Goal: Task Accomplishment & Management: Use online tool/utility

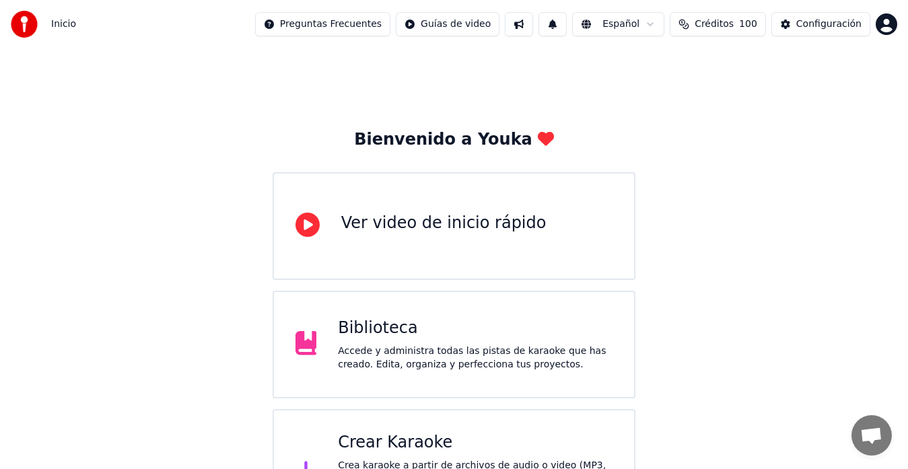
click at [400, 447] on div "Crear Karaoke" at bounding box center [475, 443] width 275 height 22
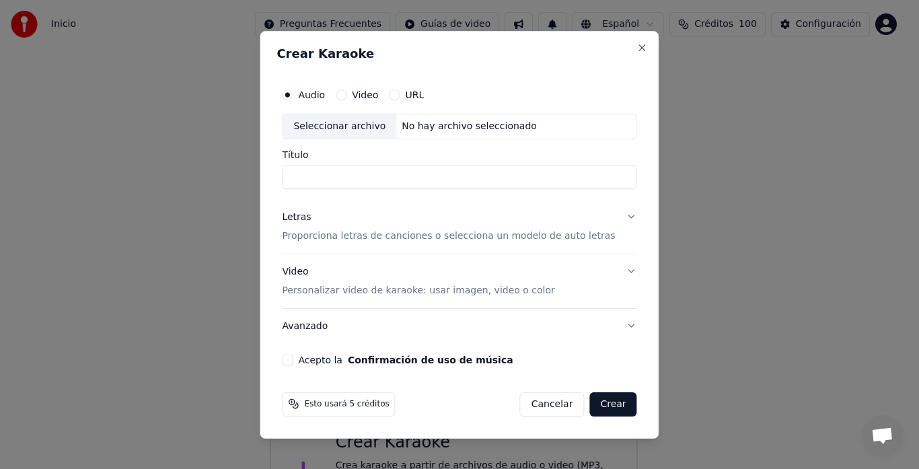
click at [319, 118] on div "Seleccionar archivo" at bounding box center [340, 126] width 114 height 24
drag, startPoint x: 347, startPoint y: 174, endPoint x: 245, endPoint y: 188, distance: 103.3
click at [245, 188] on body "**********" at bounding box center [454, 268] width 908 height 536
type input "**********"
click at [306, 220] on div "Letras" at bounding box center [296, 217] width 29 height 13
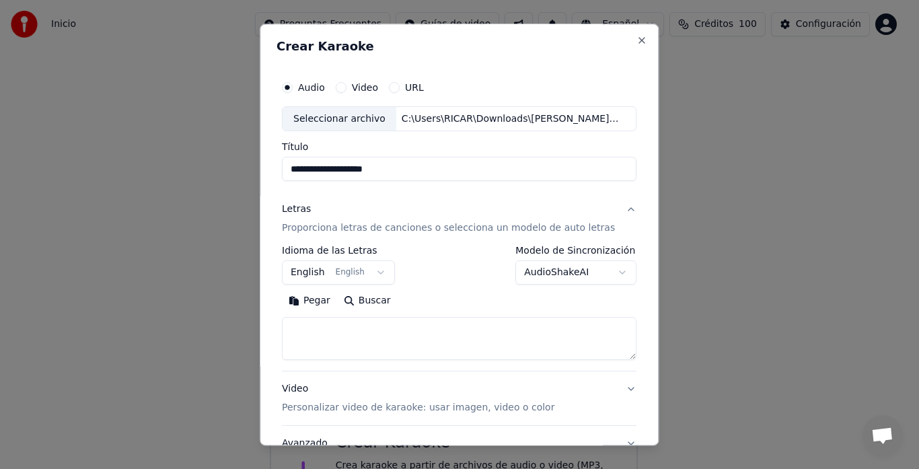
click at [320, 267] on button "English English" at bounding box center [338, 273] width 113 height 24
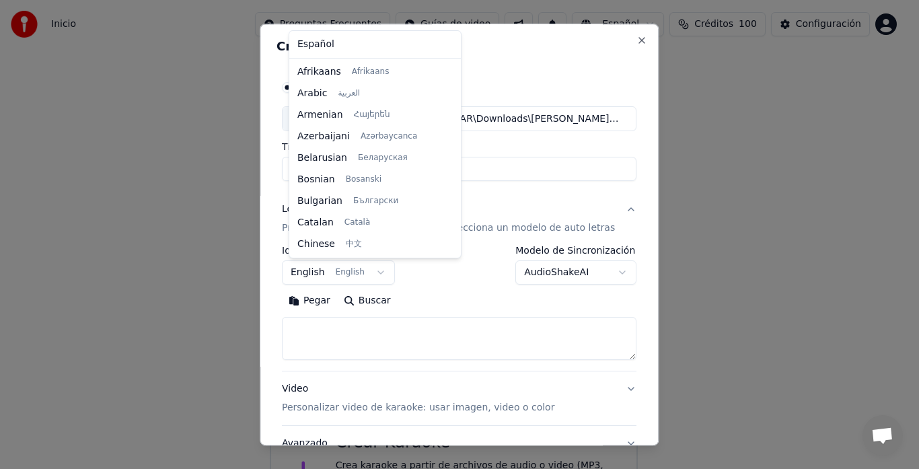
scroll to position [108, 0]
select select "**"
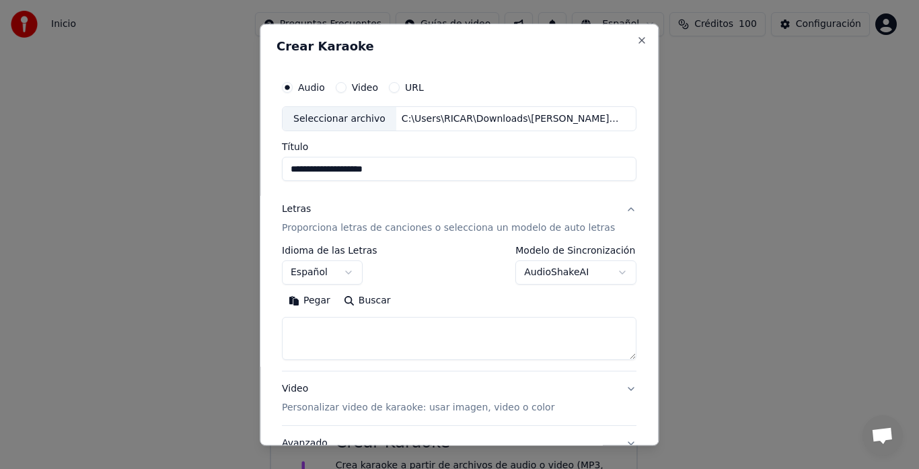
click at [319, 299] on button "Pegar" at bounding box center [309, 302] width 55 height 22
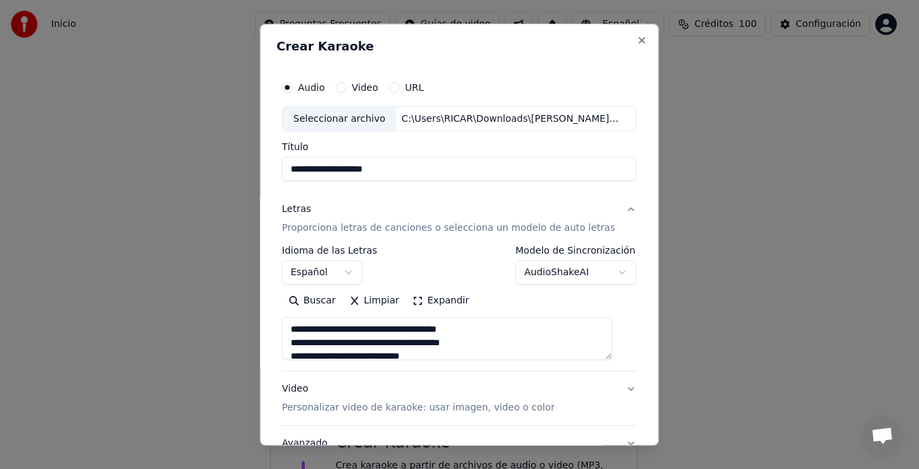
click at [446, 300] on button "Expandir" at bounding box center [441, 302] width 70 height 22
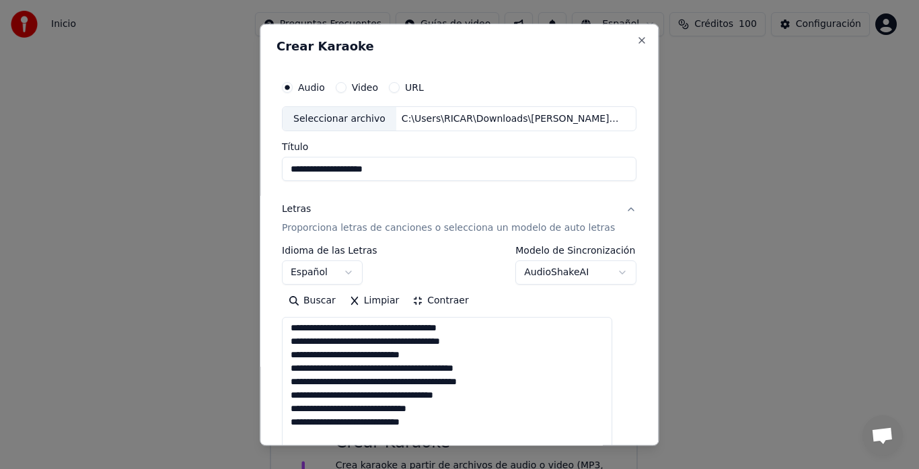
scroll to position [0, 0]
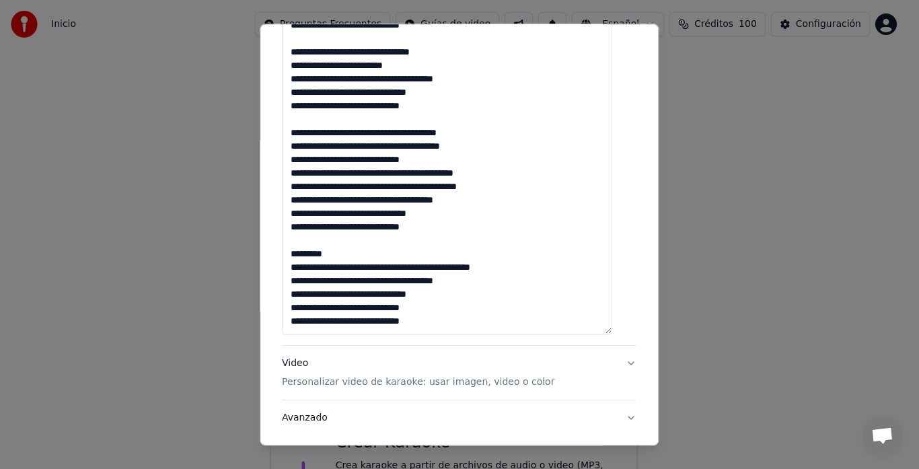
scroll to position [483, 0]
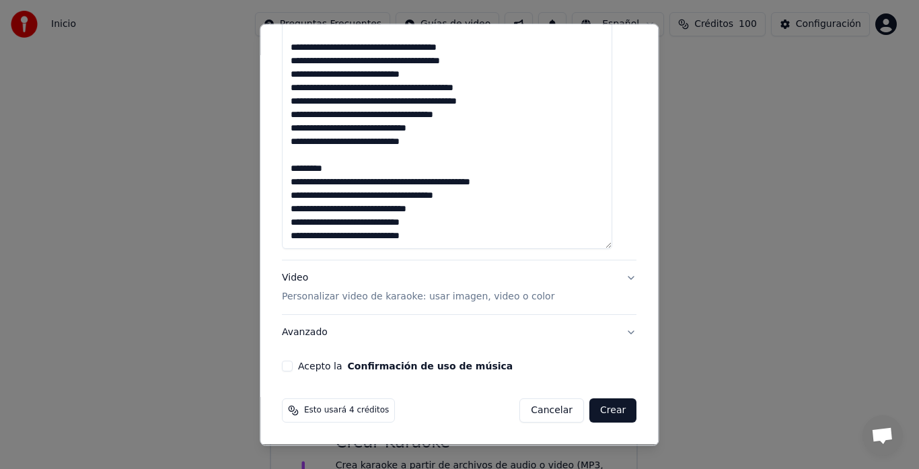
drag, startPoint x: 302, startPoint y: 343, endPoint x: 400, endPoint y: 451, distance: 146.2
click at [400, 451] on body "**********" at bounding box center [454, 268] width 908 height 536
type textarea "**********"
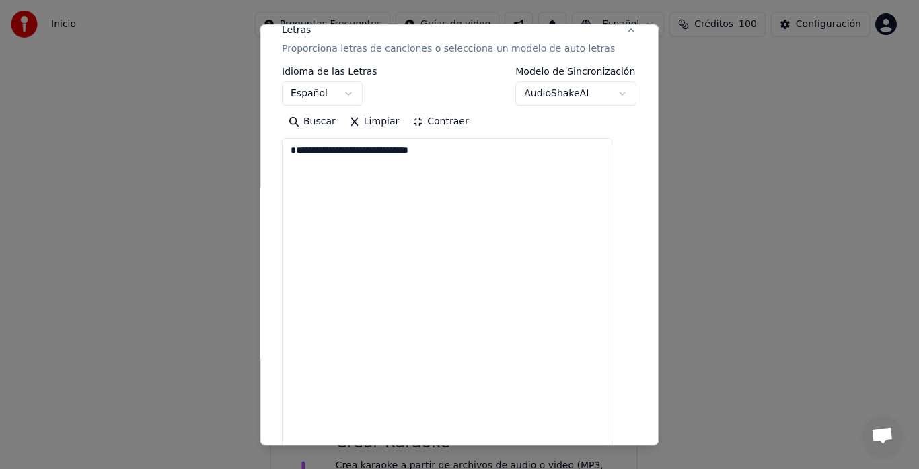
scroll to position [178, 0]
drag, startPoint x: 298, startPoint y: 159, endPoint x: 439, endPoint y: 187, distance: 143.5
click at [439, 187] on textarea "**********" at bounding box center [447, 347] width 330 height 415
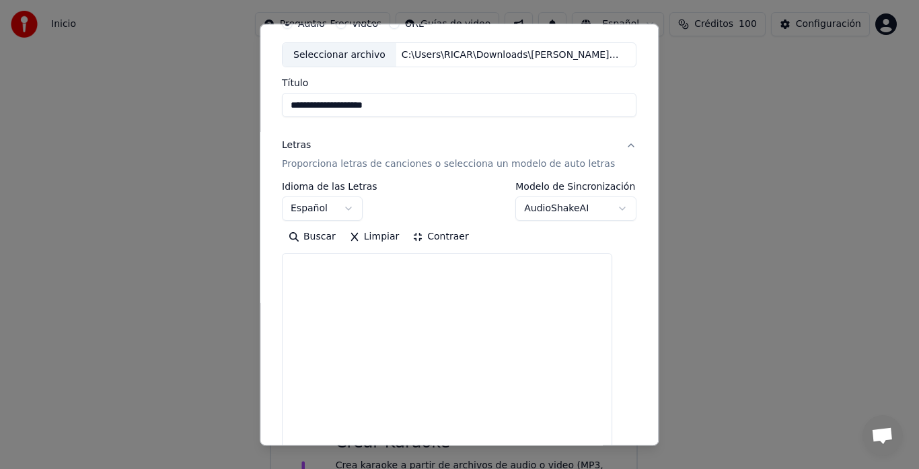
scroll to position [43, 0]
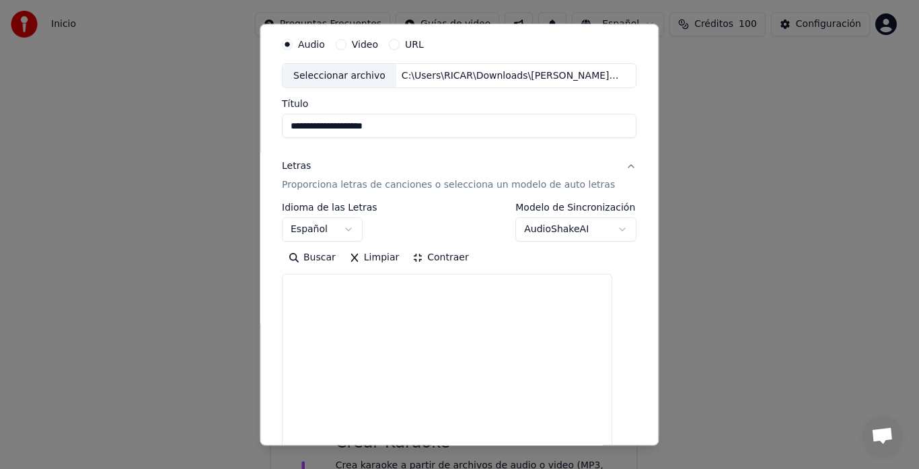
click at [458, 260] on button "Contraer" at bounding box center [440, 259] width 69 height 22
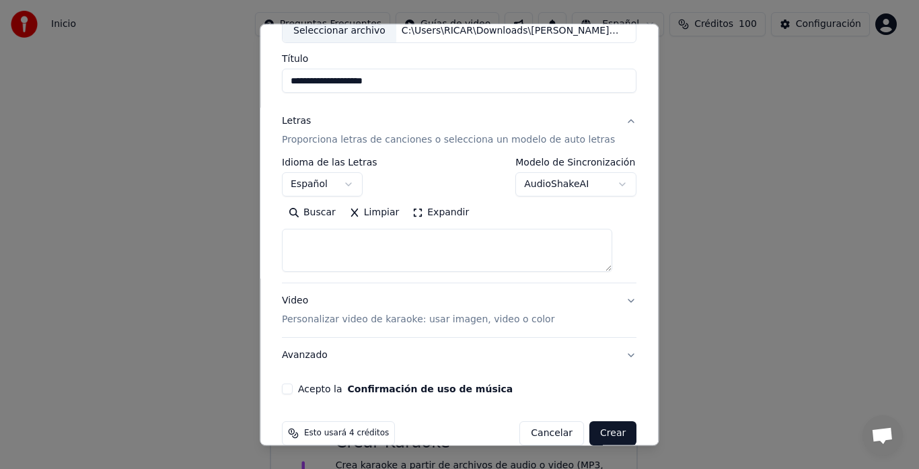
scroll to position [110, 0]
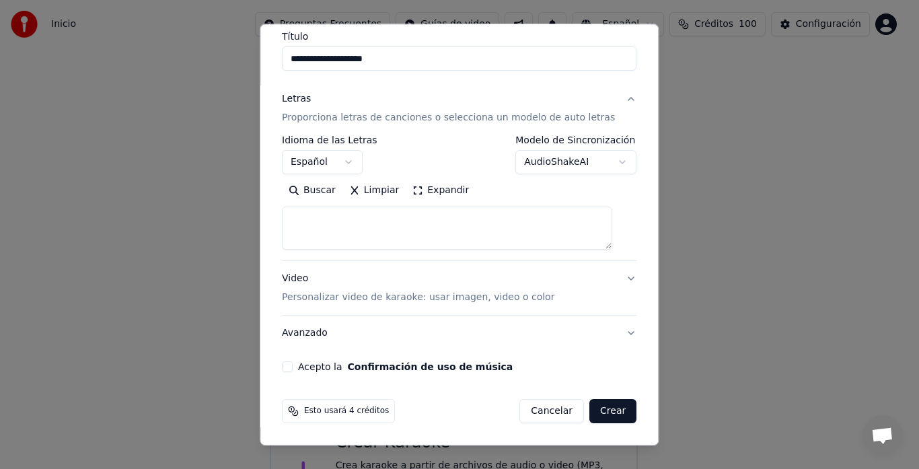
click at [317, 217] on textarea at bounding box center [447, 228] width 330 height 43
click at [380, 190] on button "Limpiar" at bounding box center [374, 191] width 63 height 22
click at [314, 194] on button "Pegar" at bounding box center [309, 191] width 55 height 22
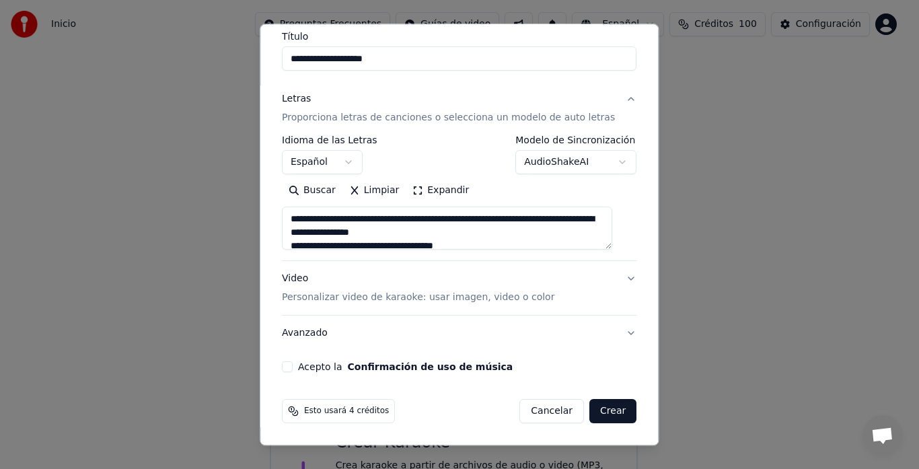
click at [458, 190] on button "Expandir" at bounding box center [441, 191] width 70 height 22
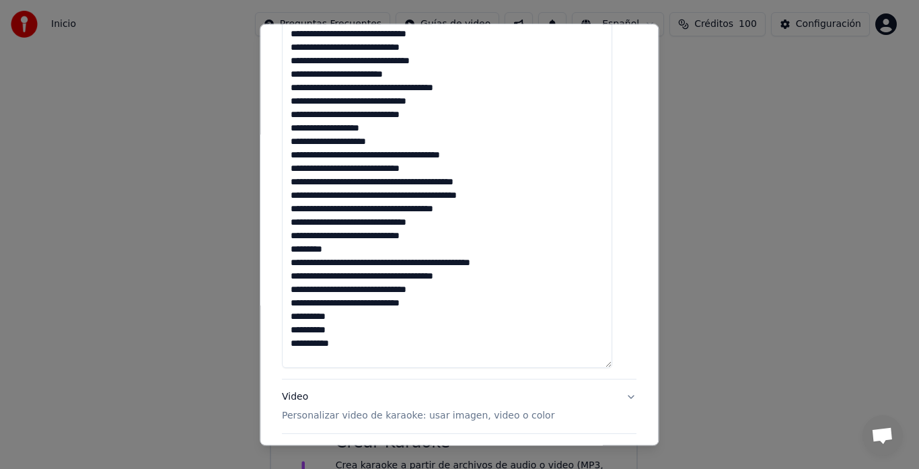
scroll to position [447, 0]
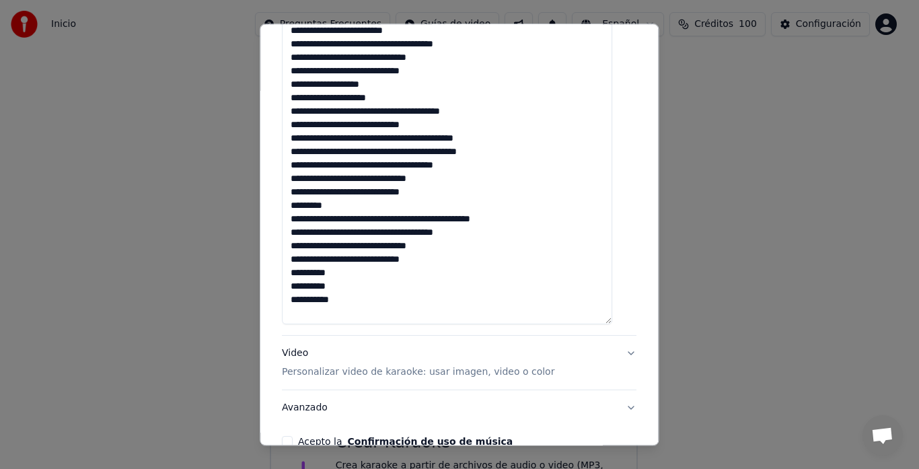
click at [354, 275] on textarea at bounding box center [447, 98] width 330 height 454
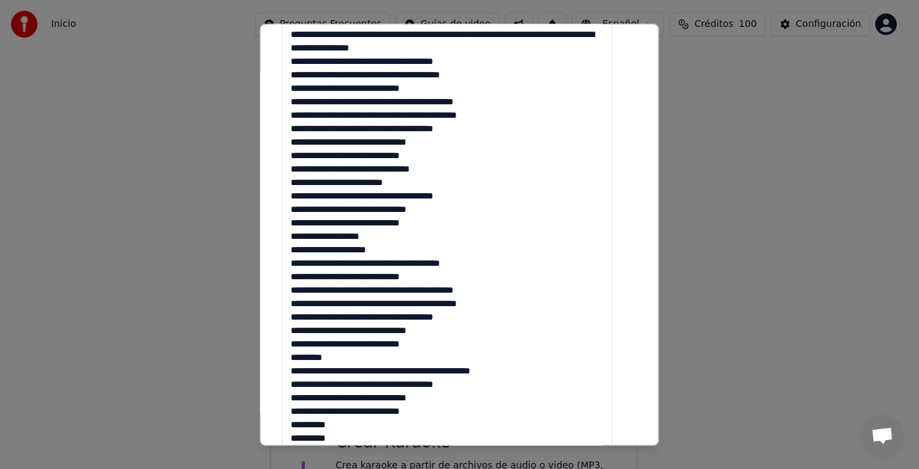
scroll to position [178, 0]
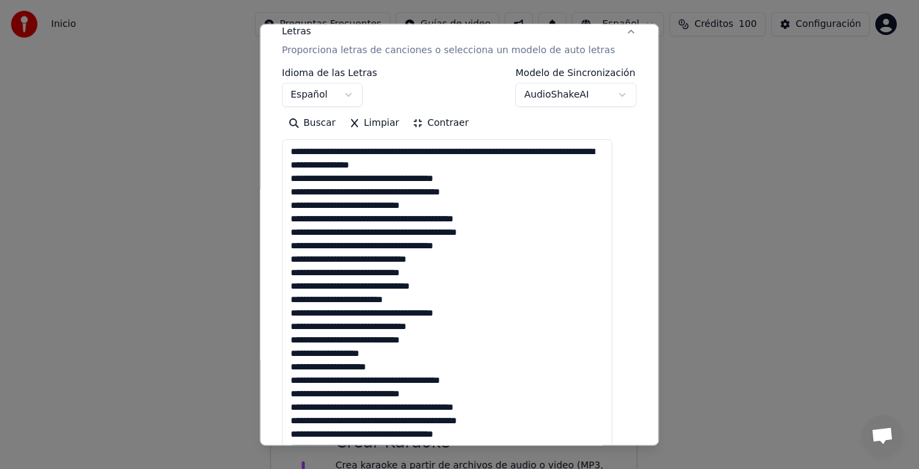
click at [395, 151] on textarea at bounding box center [447, 367] width 330 height 454
click at [353, 167] on textarea at bounding box center [447, 367] width 330 height 454
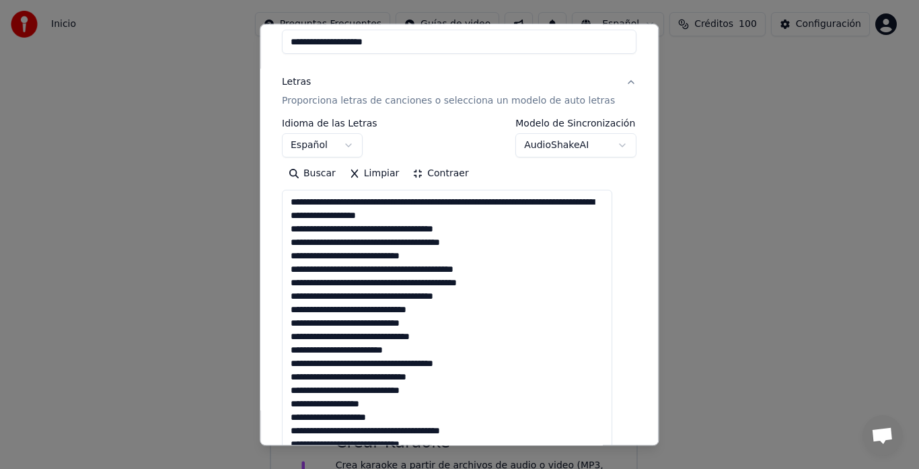
scroll to position [110, 0]
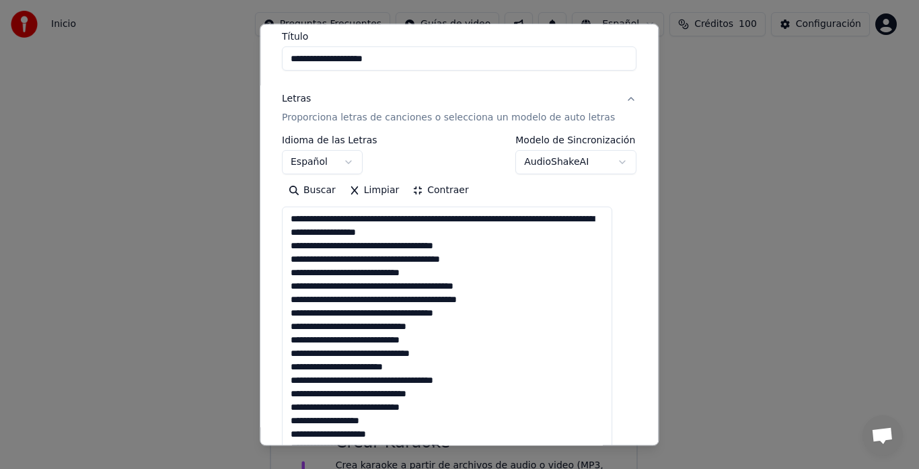
click at [437, 234] on textarea at bounding box center [447, 434] width 330 height 454
click at [344, 246] on textarea at bounding box center [447, 434] width 330 height 454
click at [380, 246] on textarea at bounding box center [447, 434] width 330 height 454
click at [409, 244] on textarea at bounding box center [447, 434] width 330 height 454
click at [344, 249] on textarea at bounding box center [447, 434] width 330 height 454
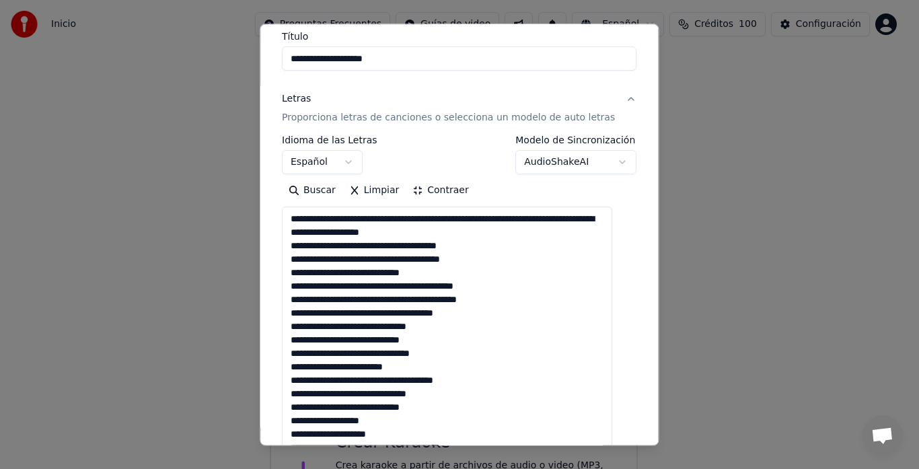
click at [524, 270] on textarea at bounding box center [447, 434] width 330 height 454
click at [527, 258] on textarea at bounding box center [447, 434] width 330 height 454
click at [396, 218] on textarea at bounding box center [447, 434] width 330 height 454
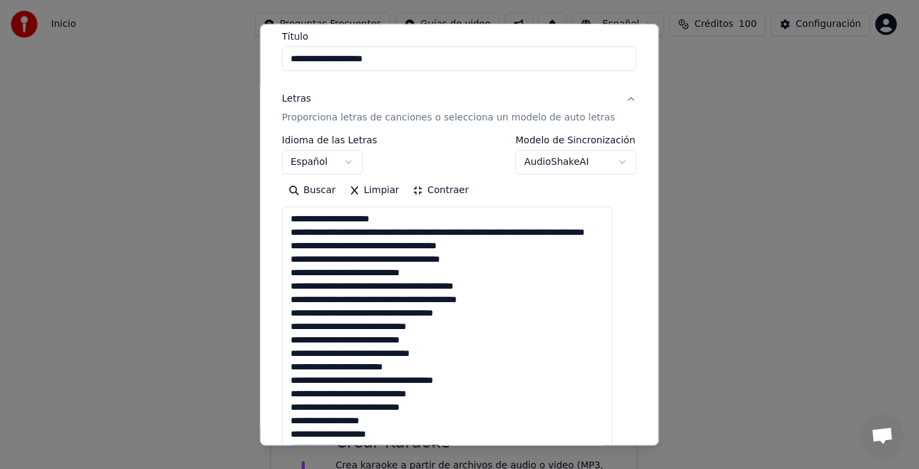
click at [379, 233] on textarea at bounding box center [447, 434] width 330 height 454
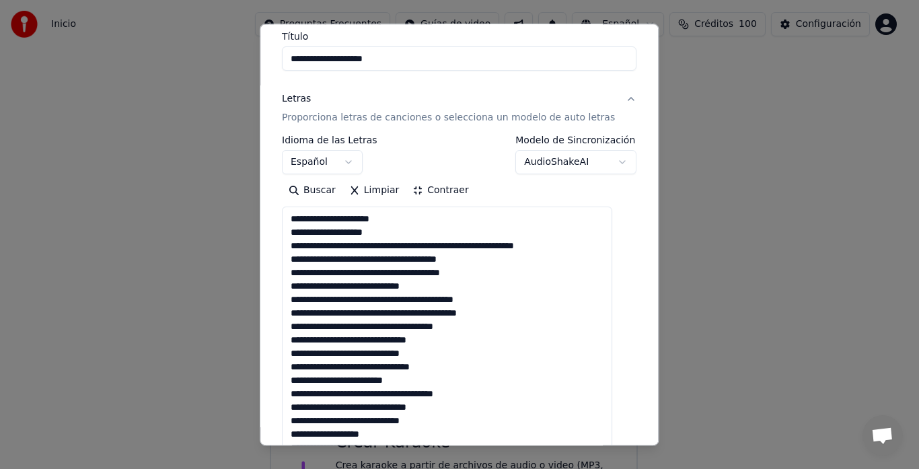
click at [408, 247] on textarea at bounding box center [447, 434] width 330 height 454
click at [414, 245] on textarea at bounding box center [447, 434] width 330 height 454
click at [466, 247] on textarea at bounding box center [447, 434] width 330 height 454
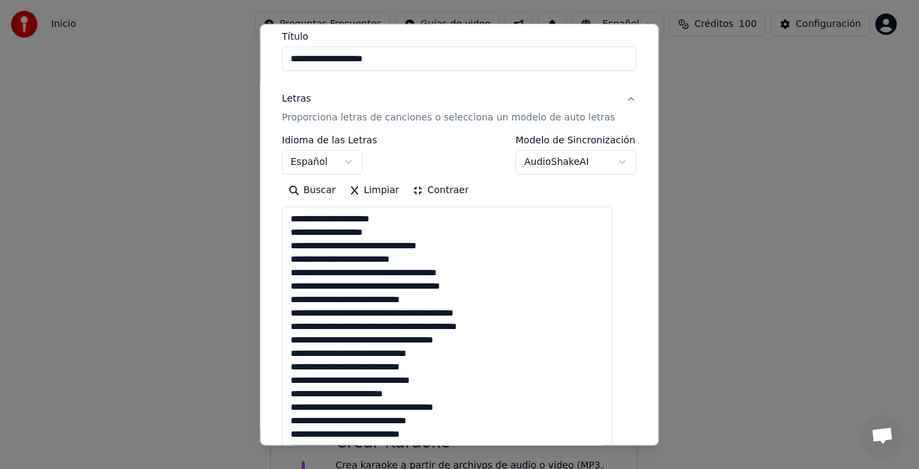
click at [299, 227] on textarea at bounding box center [447, 434] width 330 height 454
click at [386, 256] on textarea at bounding box center [447, 434] width 330 height 454
click at [386, 274] on textarea at bounding box center [447, 434] width 330 height 454
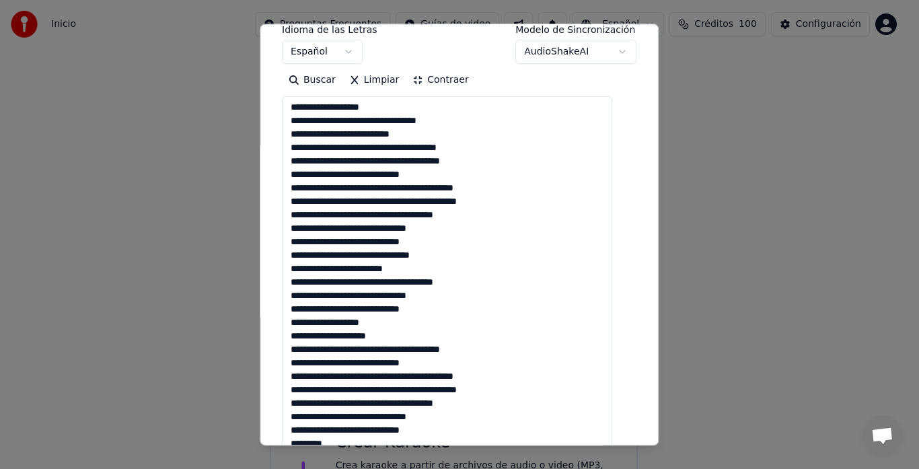
scroll to position [245, 0]
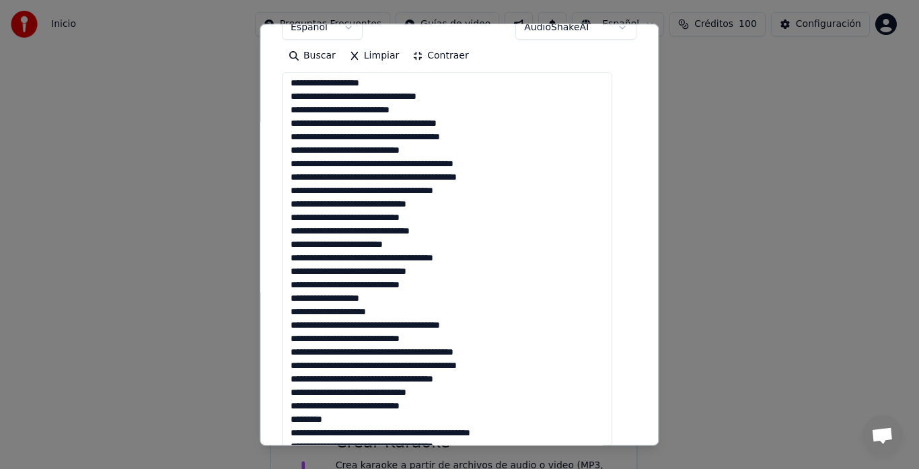
click at [450, 276] on textarea at bounding box center [447, 300] width 330 height 454
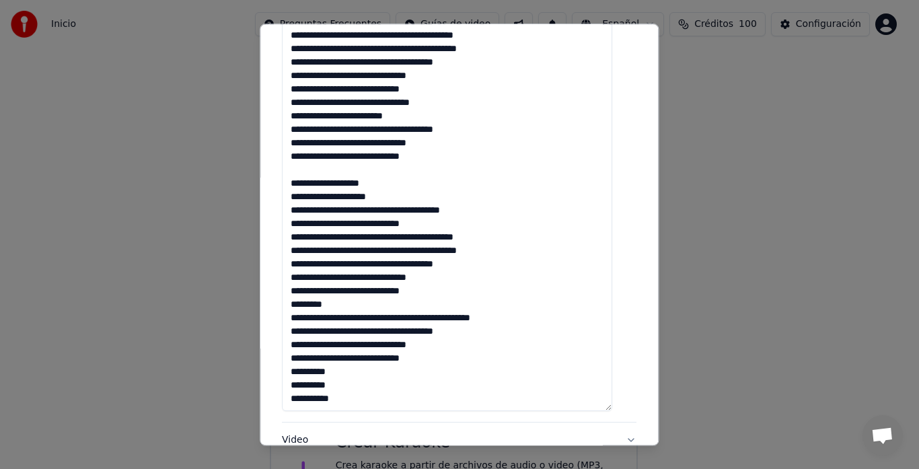
scroll to position [380, 0]
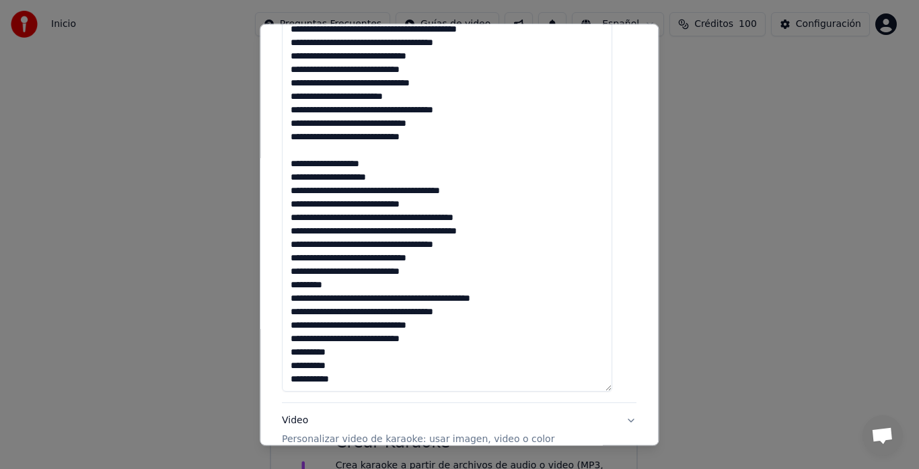
drag, startPoint x: 411, startPoint y: 285, endPoint x: 526, endPoint y: 284, distance: 114.4
click at [526, 284] on textarea at bounding box center [447, 165] width 330 height 454
click at [295, 285] on textarea at bounding box center [447, 165] width 330 height 454
paste textarea "**********"
drag, startPoint x: 523, startPoint y: 284, endPoint x: 582, endPoint y: 287, distance: 59.3
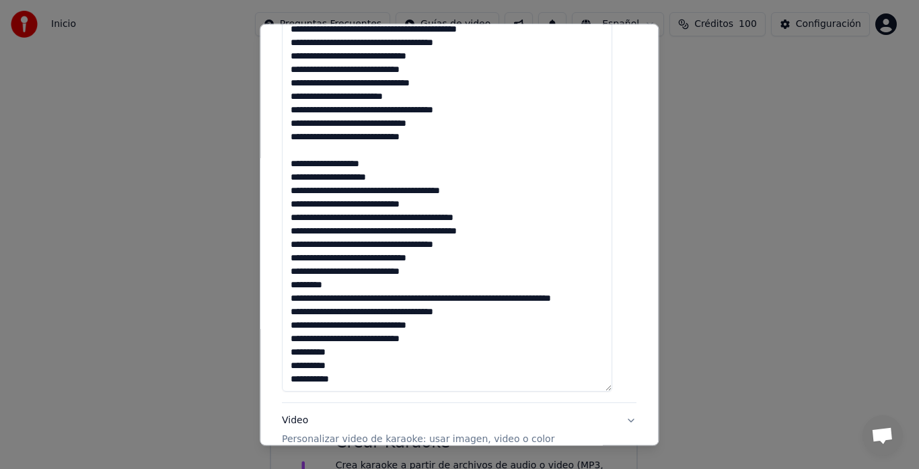
click at [582, 287] on textarea at bounding box center [447, 165] width 330 height 454
click at [411, 287] on textarea at bounding box center [447, 165] width 330 height 454
type textarea "**********"
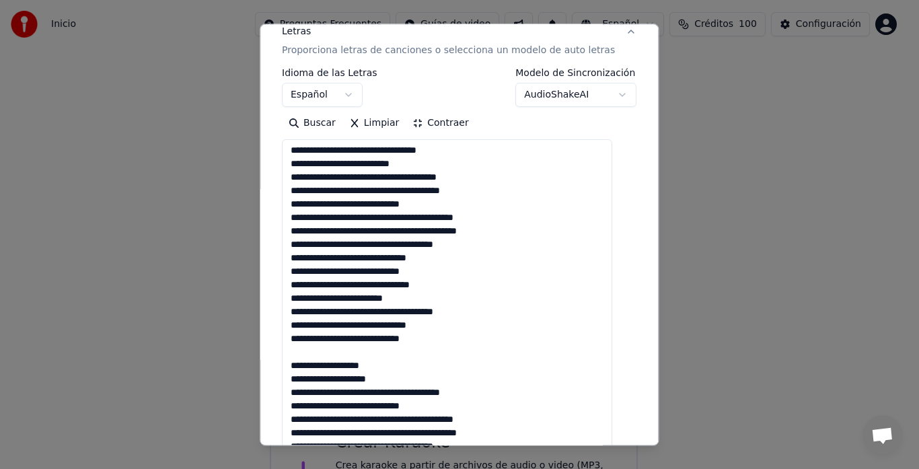
scroll to position [0, 0]
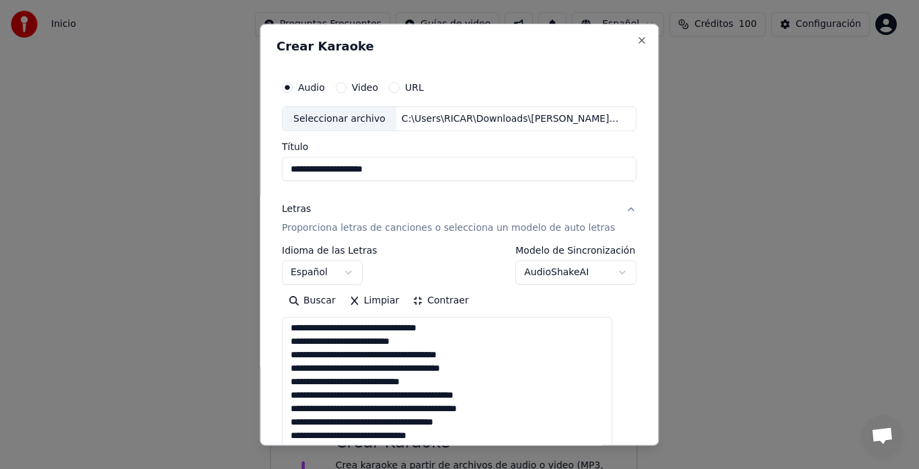
click at [452, 304] on button "Contraer" at bounding box center [440, 302] width 69 height 22
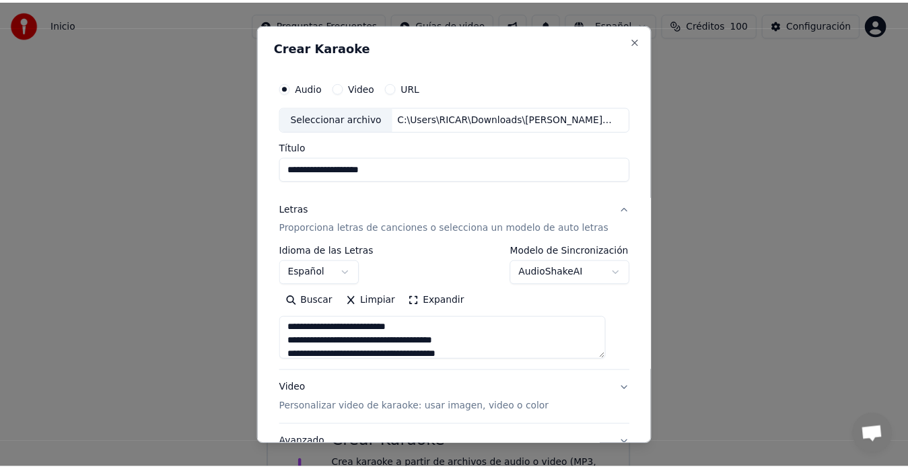
scroll to position [110, 0]
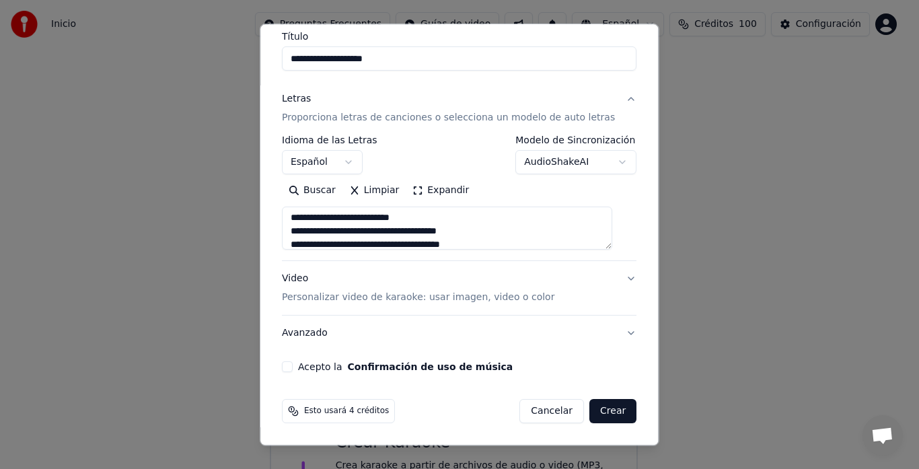
drag, startPoint x: 293, startPoint y: 365, endPoint x: 299, endPoint y: 365, distance: 6.8
click at [293, 365] on button "Acepto la Confirmación de uso de música" at bounding box center [287, 367] width 11 height 11
click at [600, 409] on button "Crear" at bounding box center [613, 412] width 47 height 24
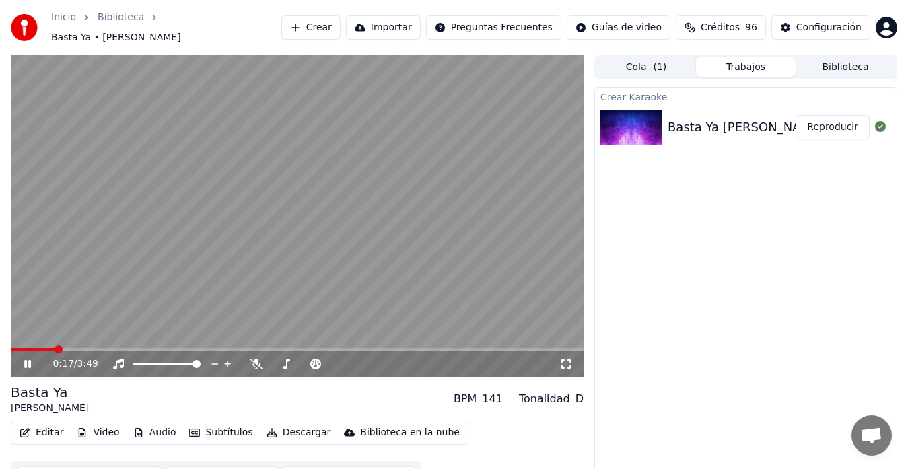
click at [24, 359] on icon at bounding box center [37, 364] width 31 height 11
click at [11, 353] on span at bounding box center [15, 349] width 8 height 8
click at [424, 261] on video at bounding box center [297, 216] width 573 height 322
click at [18, 351] on div "0:16 / 3:49" at bounding box center [297, 364] width 573 height 27
click at [14, 348] on span at bounding box center [33, 349] width 44 height 3
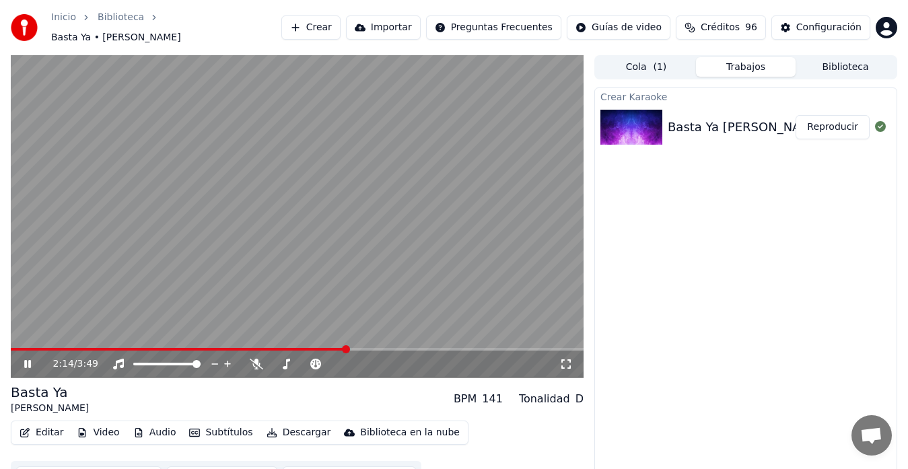
click at [27, 360] on icon at bounding box center [27, 364] width 7 height 8
click at [274, 426] on button "Descargar" at bounding box center [298, 432] width 75 height 19
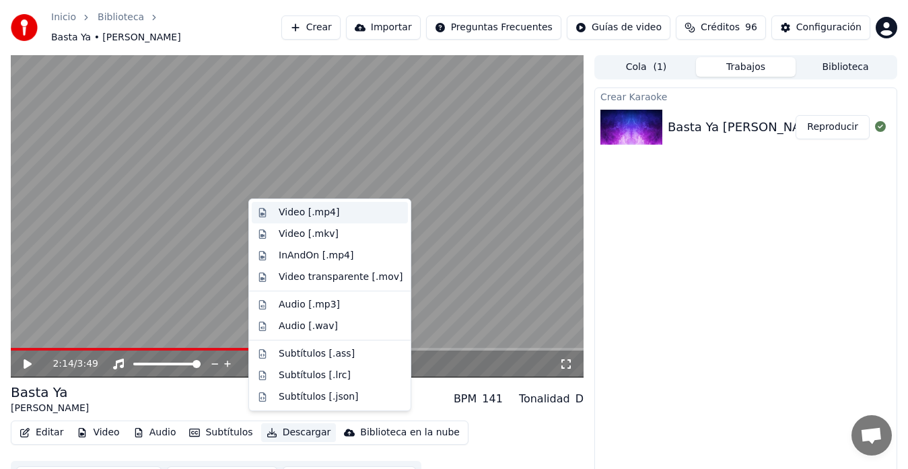
click at [299, 213] on div "Video [.mp4]" at bounding box center [309, 212] width 61 height 13
